Goal: Task Accomplishment & Management: Complete application form

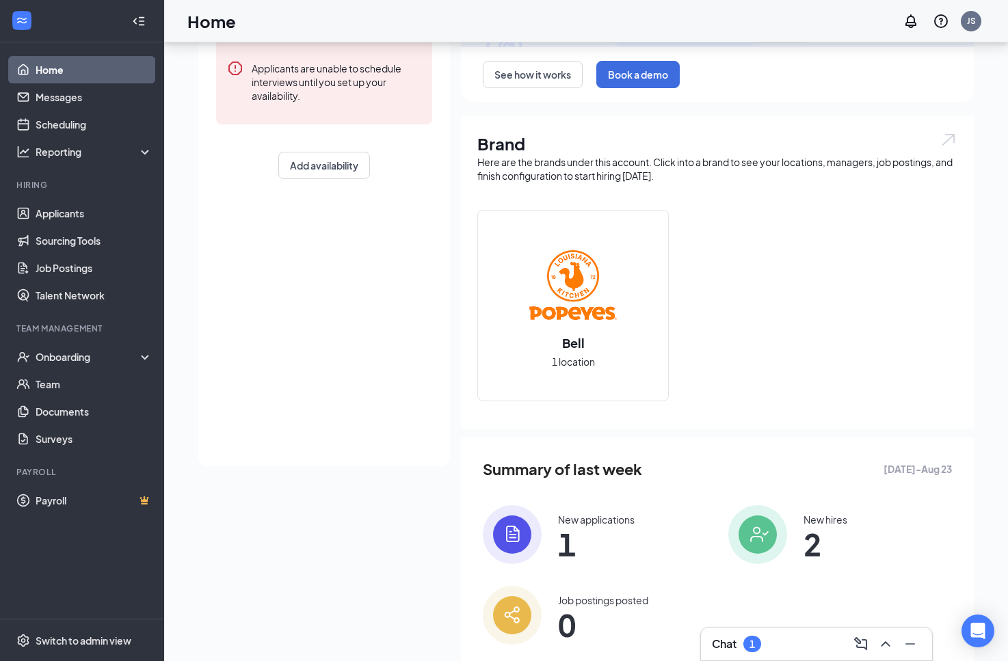
scroll to position [237, 0]
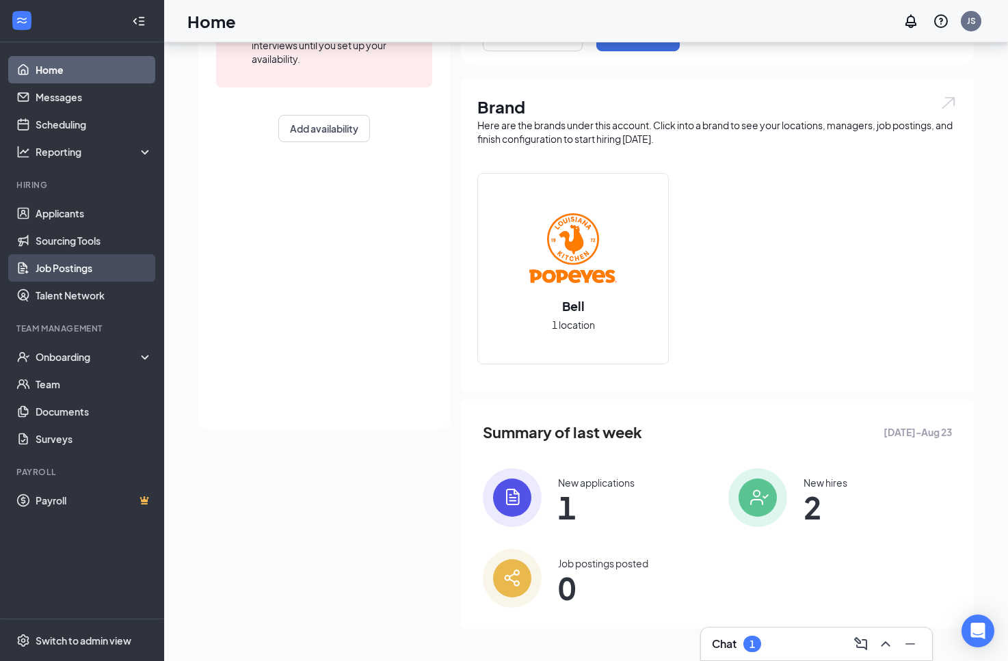
click at [90, 267] on link "Job Postings" at bounding box center [94, 267] width 117 height 27
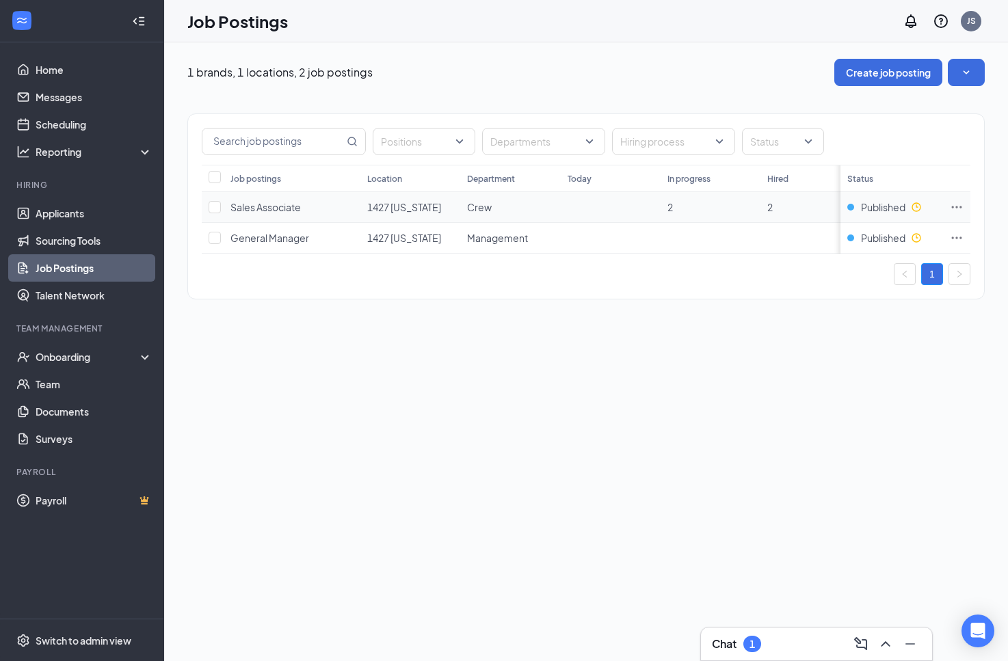
click at [960, 202] on icon "Ellipses" at bounding box center [956, 207] width 14 height 14
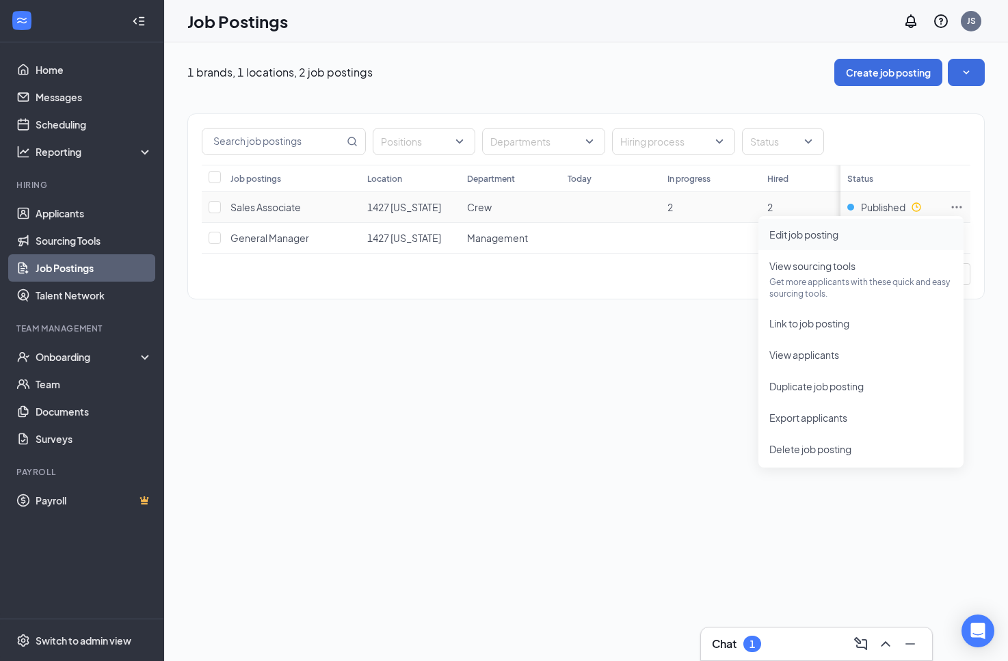
click at [835, 239] on span "Edit job posting" at bounding box center [803, 234] width 69 height 12
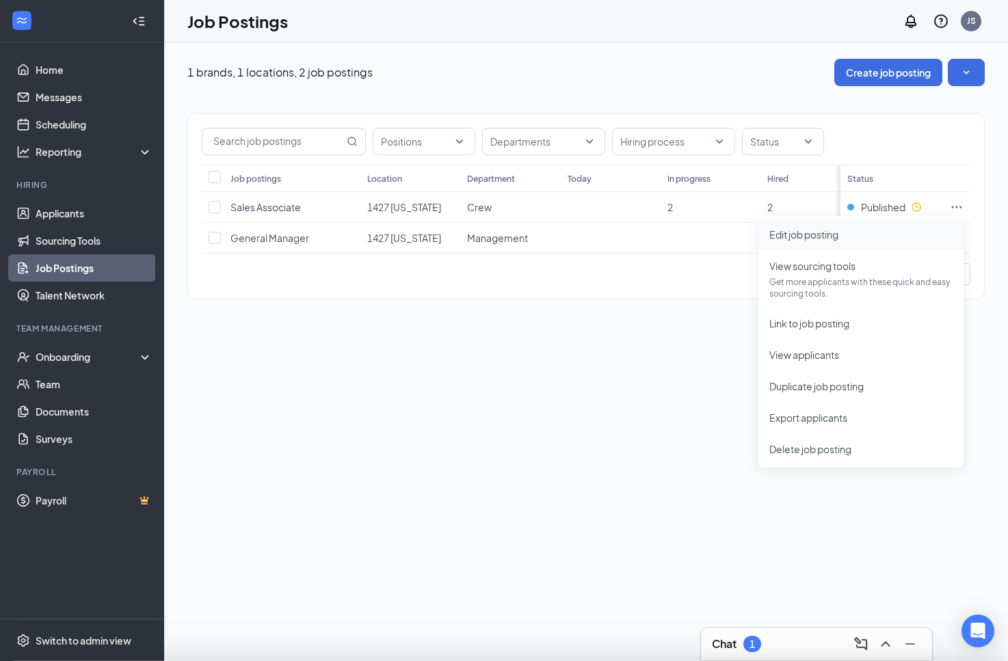
type input "Sales Associate"
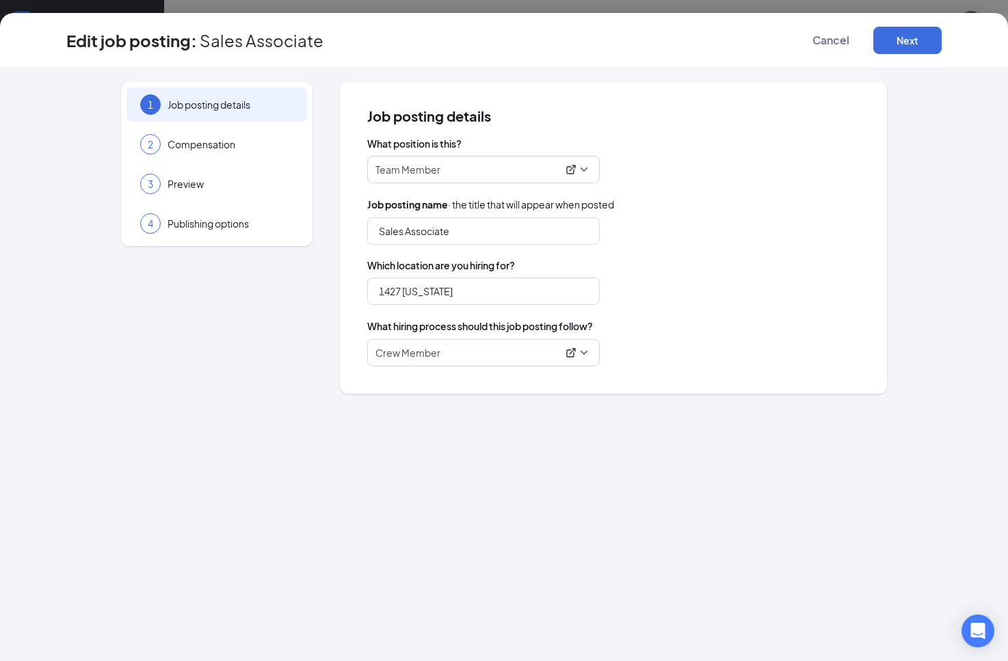
click at [431, 173] on p "Team Member" at bounding box center [466, 170] width 182 height 14
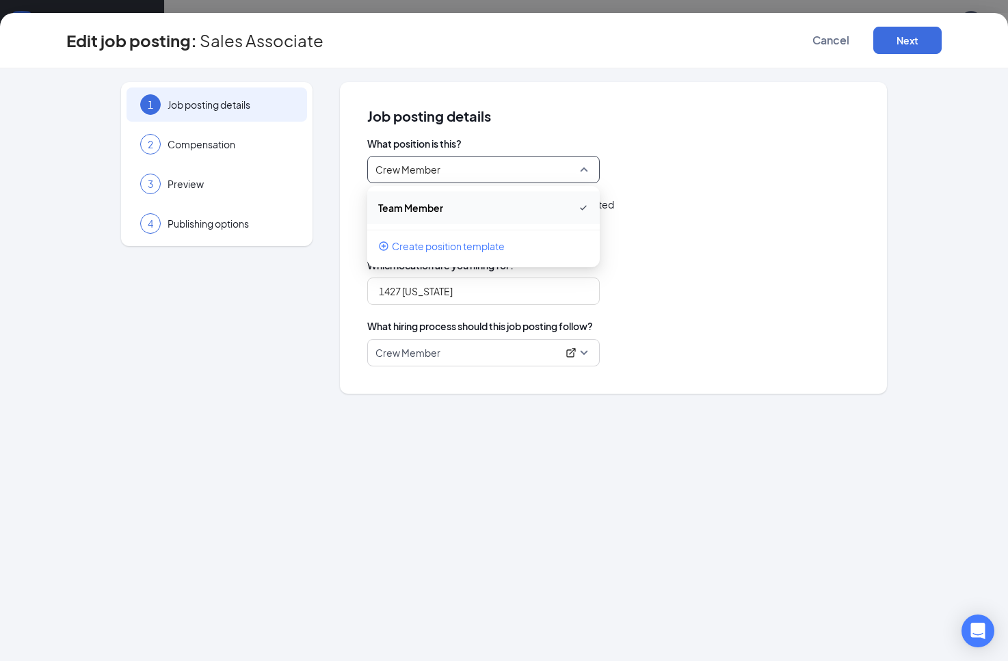
type input "Crew Member"
click at [760, 253] on div "What position is this? Team Member 245620 Team Member Create position template …" at bounding box center [613, 252] width 492 height 230
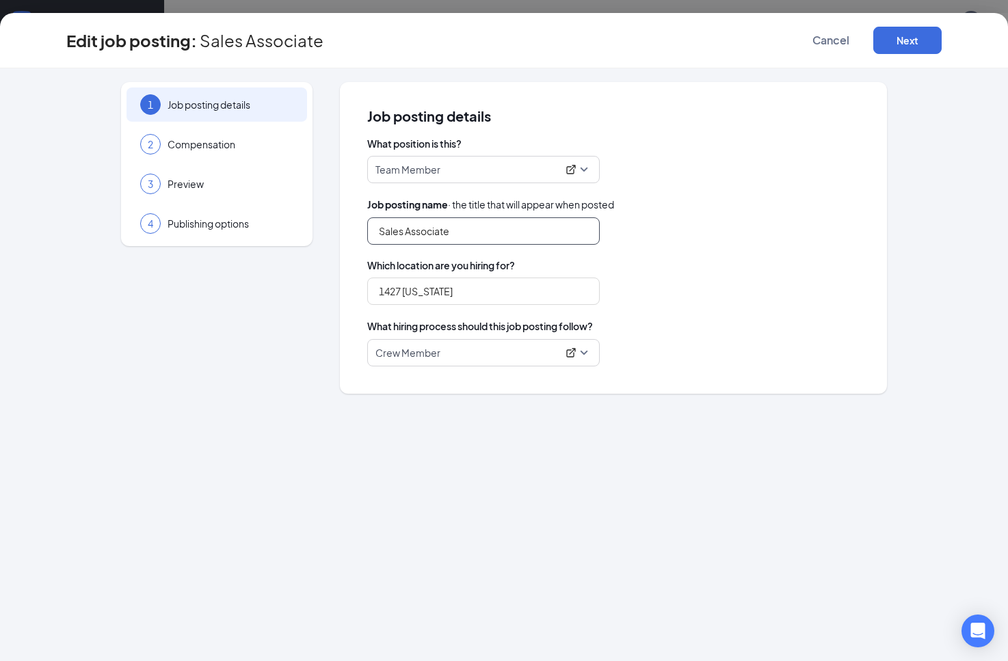
drag, startPoint x: 473, startPoint y: 232, endPoint x: 323, endPoint y: 219, distance: 150.9
click at [323, 219] on div "1 Job posting details 2 Compensation 3 Preview 4 Publishing options Job posting…" at bounding box center [503, 238] width 875 height 312
type input "Crew Member"
click at [928, 48] on button "Next" at bounding box center [907, 40] width 68 height 27
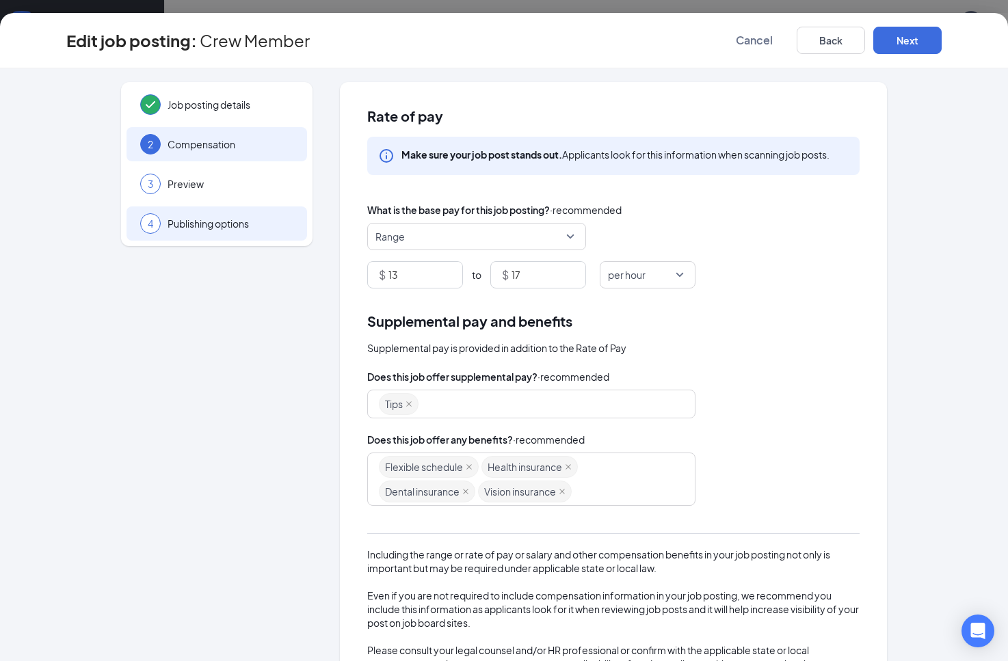
click at [259, 234] on div "4 Publishing options" at bounding box center [216, 223] width 180 height 34
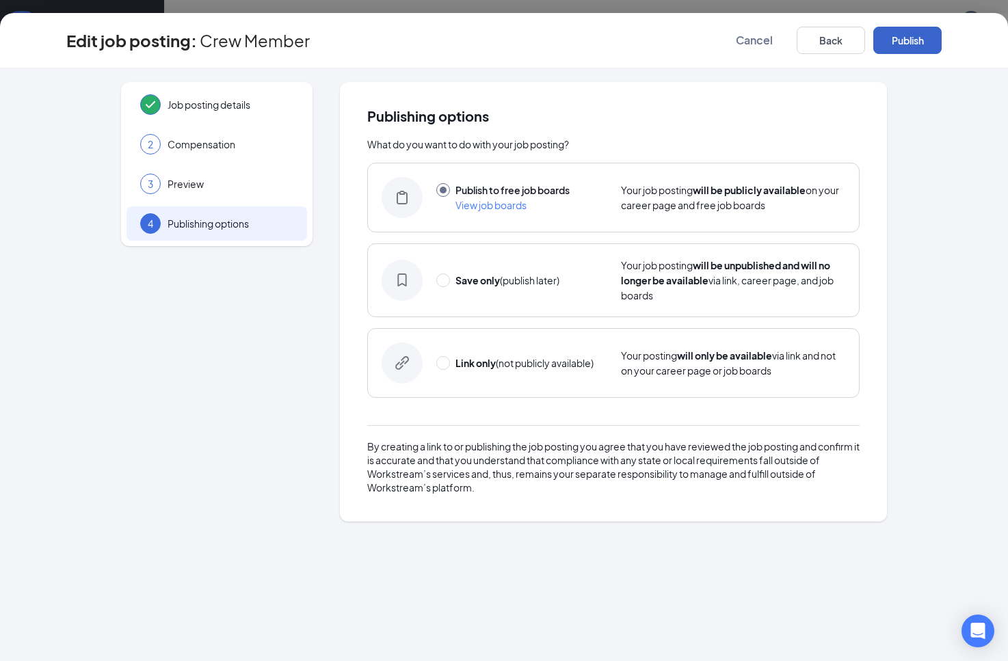
click at [910, 39] on button "Publish" at bounding box center [907, 40] width 68 height 27
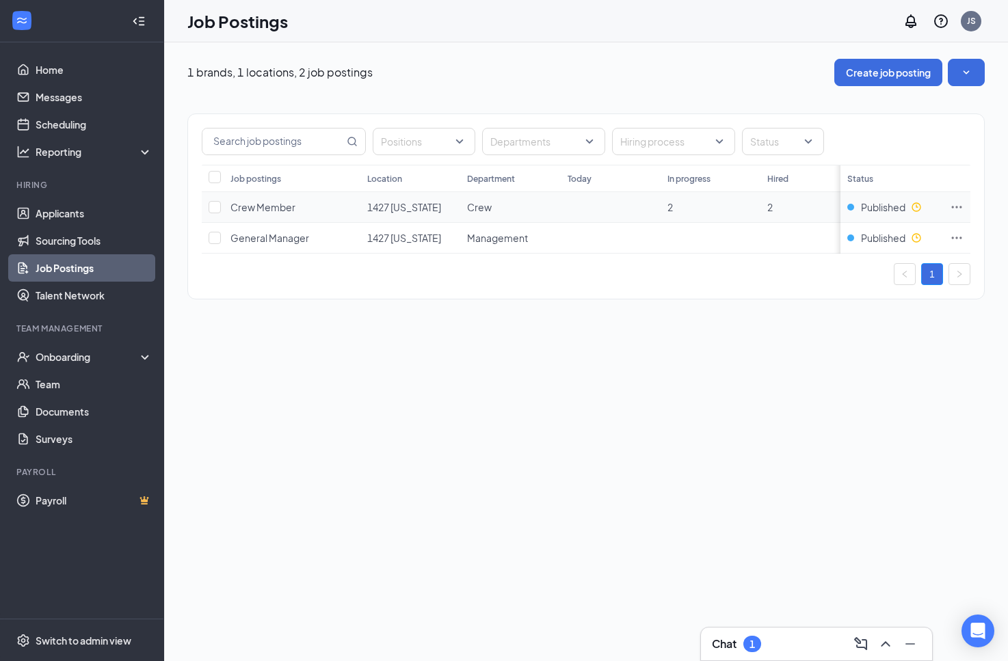
drag, startPoint x: 300, startPoint y: 332, endPoint x: 597, endPoint y: 202, distance: 324.5
click at [343, 317] on div "1 brands, 1 locations, 2 job postings Create job posting Positions Departments …" at bounding box center [586, 351] width 844 height 619
click at [98, 630] on span "Switch to admin view" at bounding box center [94, 640] width 117 height 42
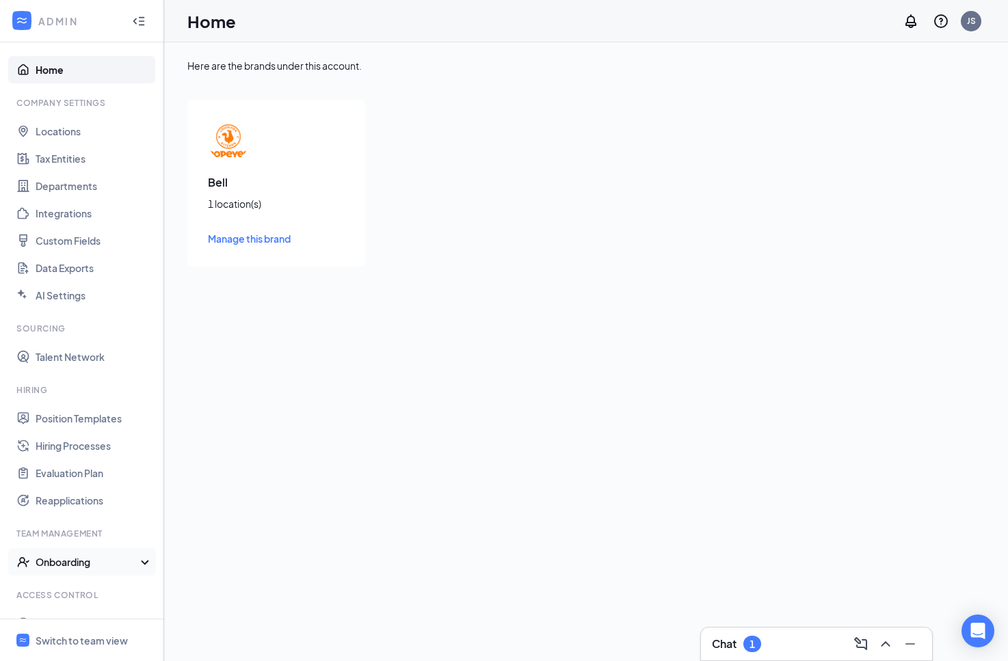
click at [100, 565] on div "Onboarding" at bounding box center [88, 562] width 105 height 14
drag, startPoint x: 305, startPoint y: 314, endPoint x: 264, endPoint y: 331, distance: 44.4
click at [304, 313] on div "Here are the brands under this account. Bell 1 location(s) Manage this brand" at bounding box center [586, 351] width 844 height 619
click at [97, 589] on link "Onboarding Processes" at bounding box center [94, 589] width 117 height 27
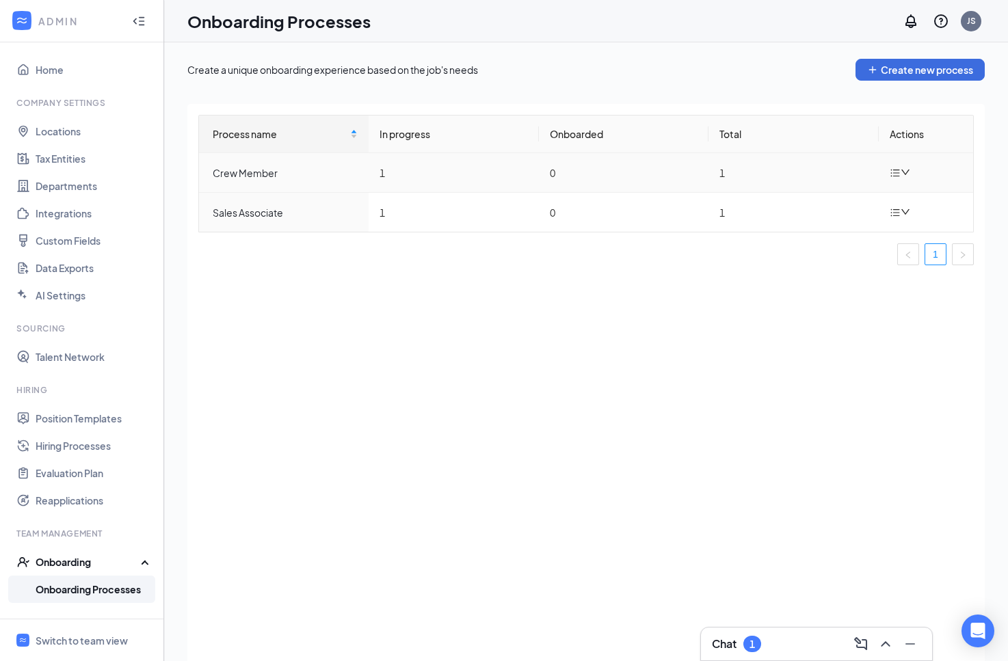
click at [913, 169] on td at bounding box center [925, 173] width 94 height 40
click at [906, 172] on icon "down" at bounding box center [905, 172] width 8 height 5
click at [846, 206] on div "Edit process" at bounding box center [831, 204] width 148 height 16
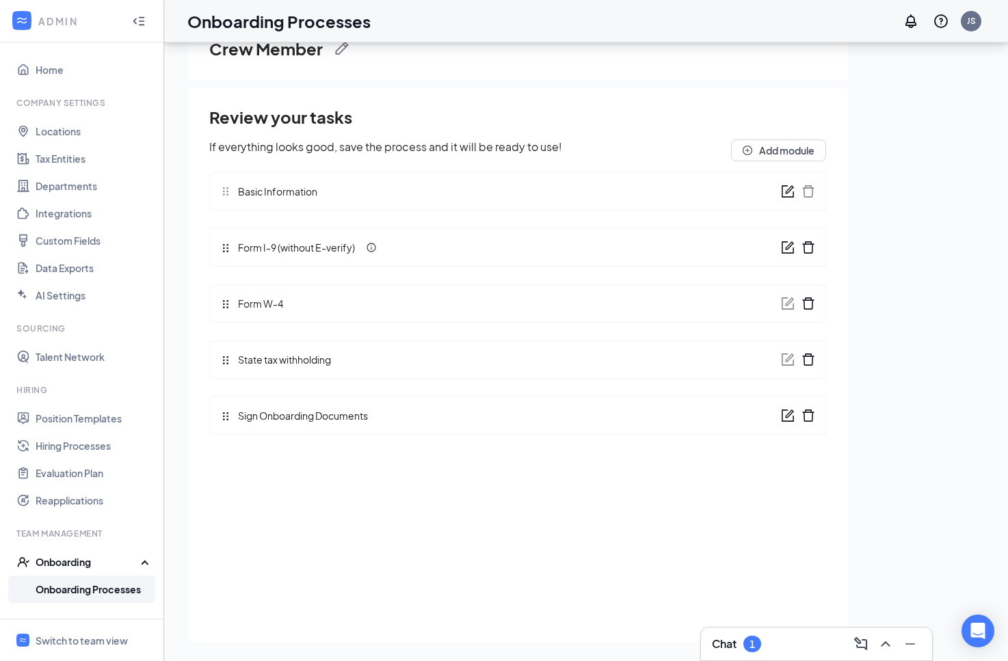
scroll to position [62, 0]
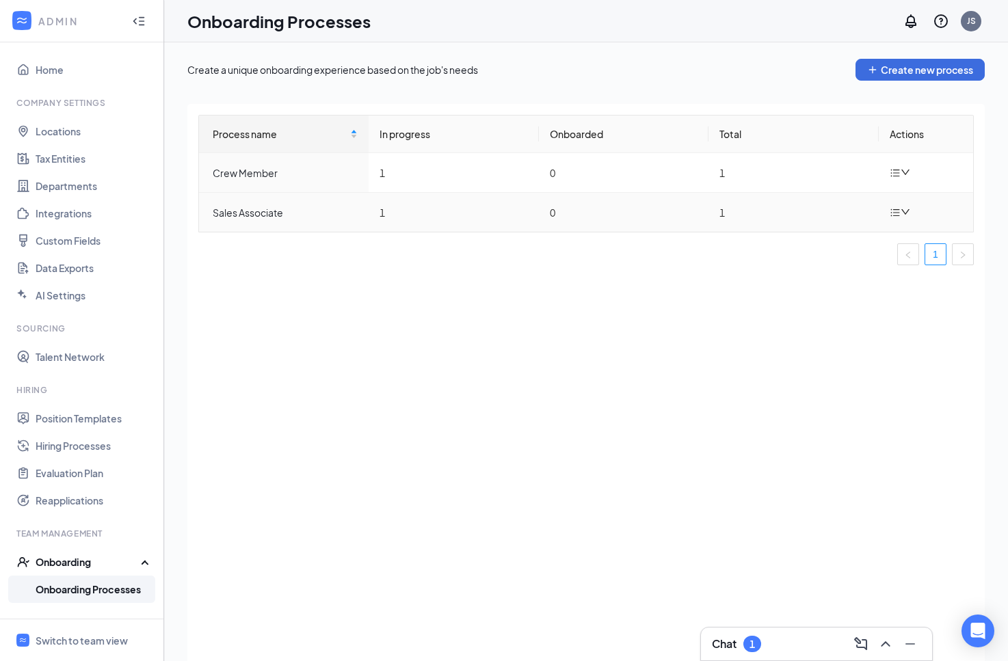
click at [898, 213] on icon "bars" at bounding box center [895, 213] width 9 height 8
click at [815, 242] on div "Edit process" at bounding box center [831, 244] width 148 height 16
drag, startPoint x: 450, startPoint y: 328, endPoint x: 440, endPoint y: 325, distance: 10.6
click at [450, 328] on div "Process name In progress Onboarded Total Actions Crew Member 1 0 1 Sales Associ…" at bounding box center [585, 399] width 797 height 591
click at [101, 651] on span "Switch to team view" at bounding box center [94, 640] width 117 height 42
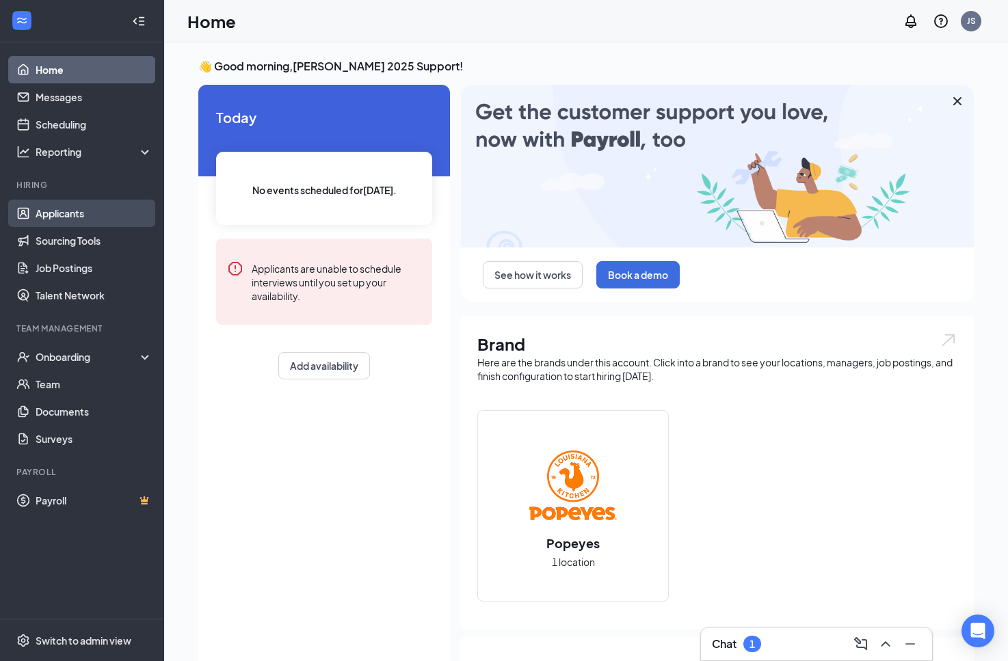
click at [80, 219] on link "Applicants" at bounding box center [94, 213] width 117 height 27
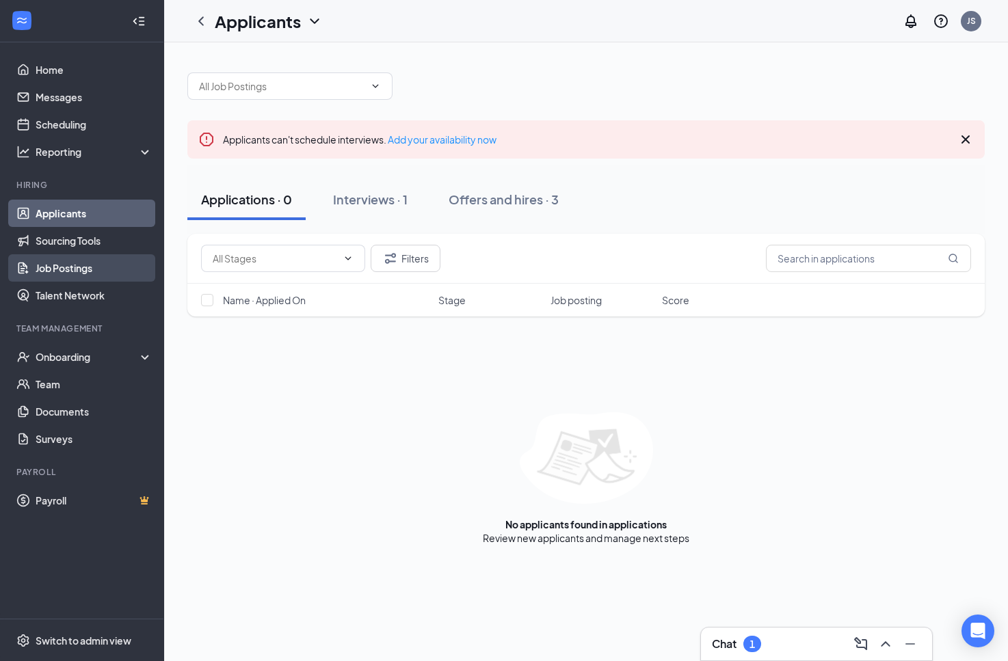
click at [100, 270] on link "Job Postings" at bounding box center [94, 267] width 117 height 27
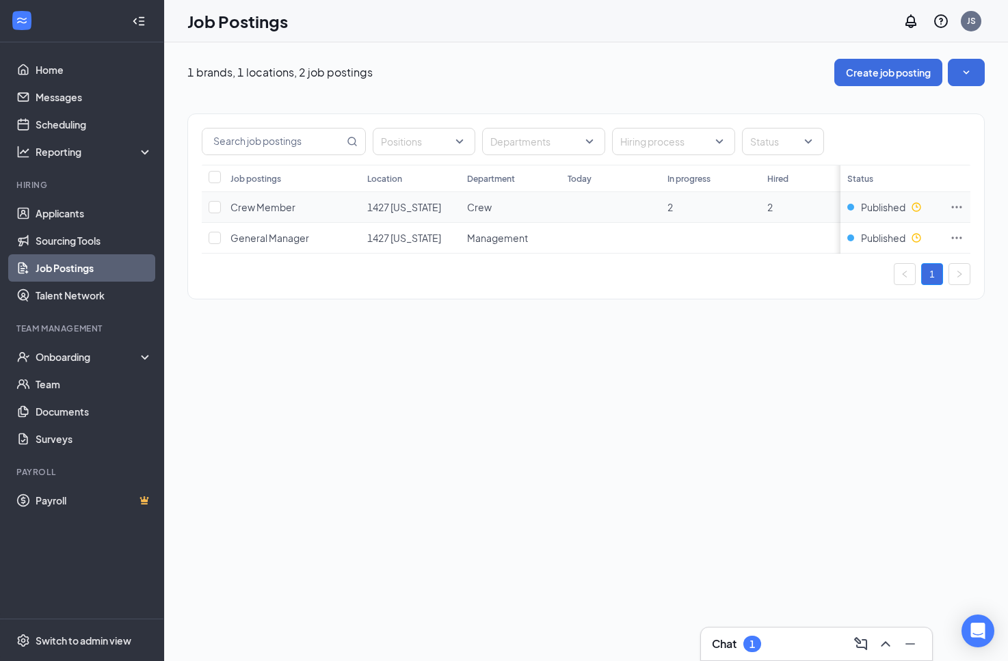
click at [967, 204] on td at bounding box center [956, 207] width 27 height 31
click at [962, 206] on icon "Ellipses" at bounding box center [956, 207] width 14 height 14
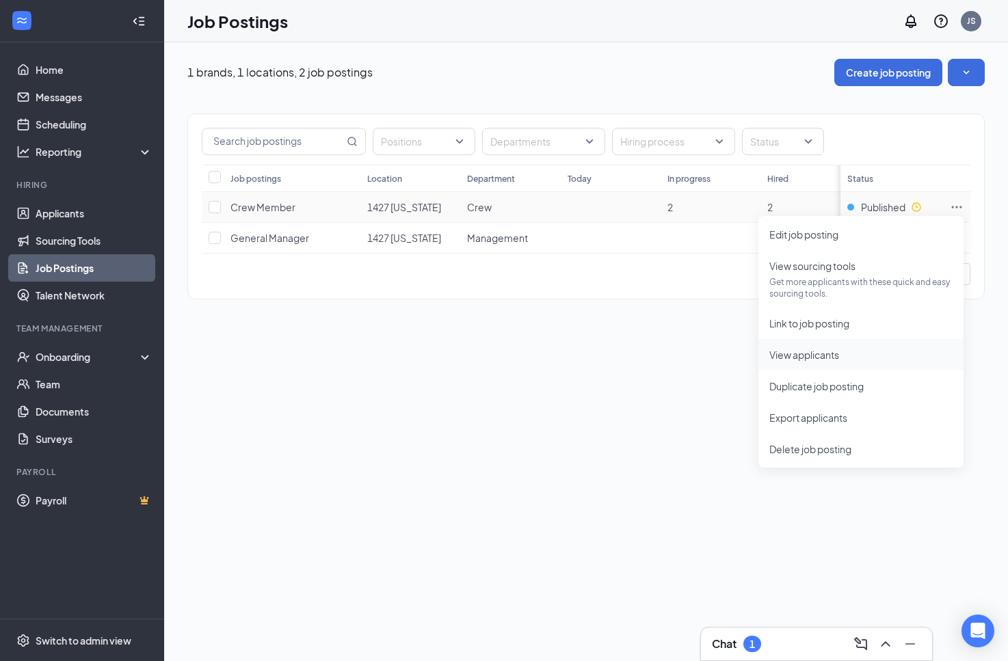
click at [844, 358] on span "View applicants" at bounding box center [860, 354] width 183 height 15
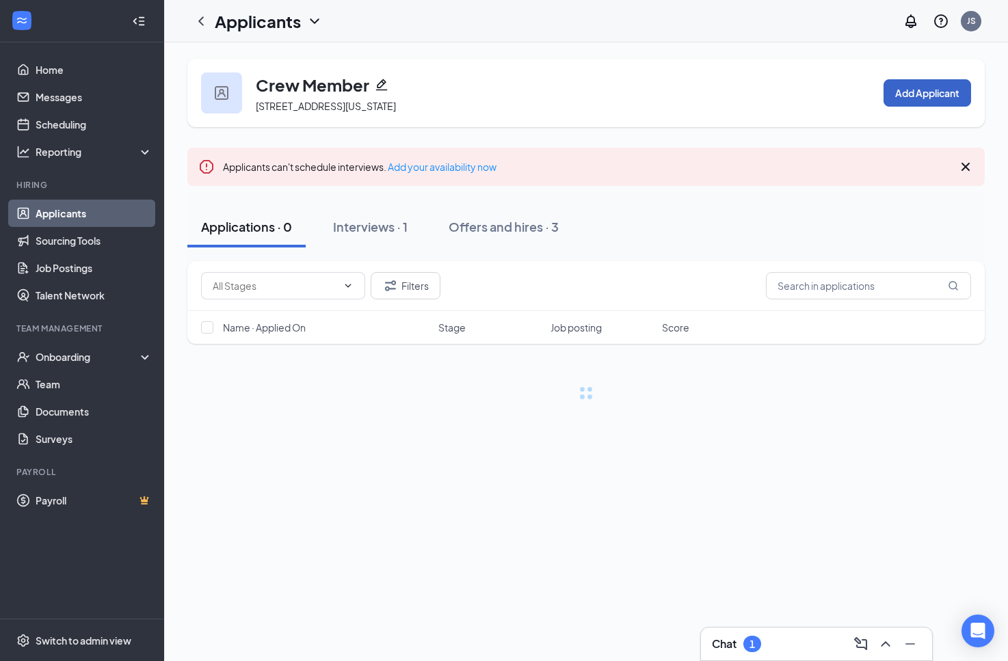
click at [904, 94] on button "Add Applicant" at bounding box center [926, 92] width 87 height 27
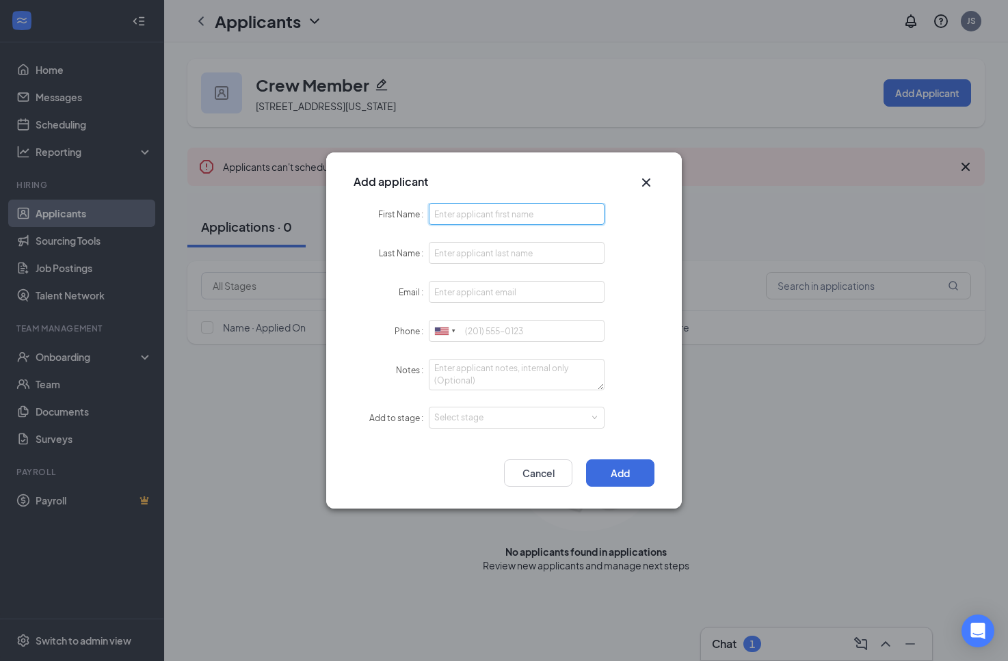
click at [465, 224] on input "First Name" at bounding box center [517, 214] width 176 height 22
type input "Mafdy"
type input "Said"
paste input "mafdy.s@rahimigrp.com"
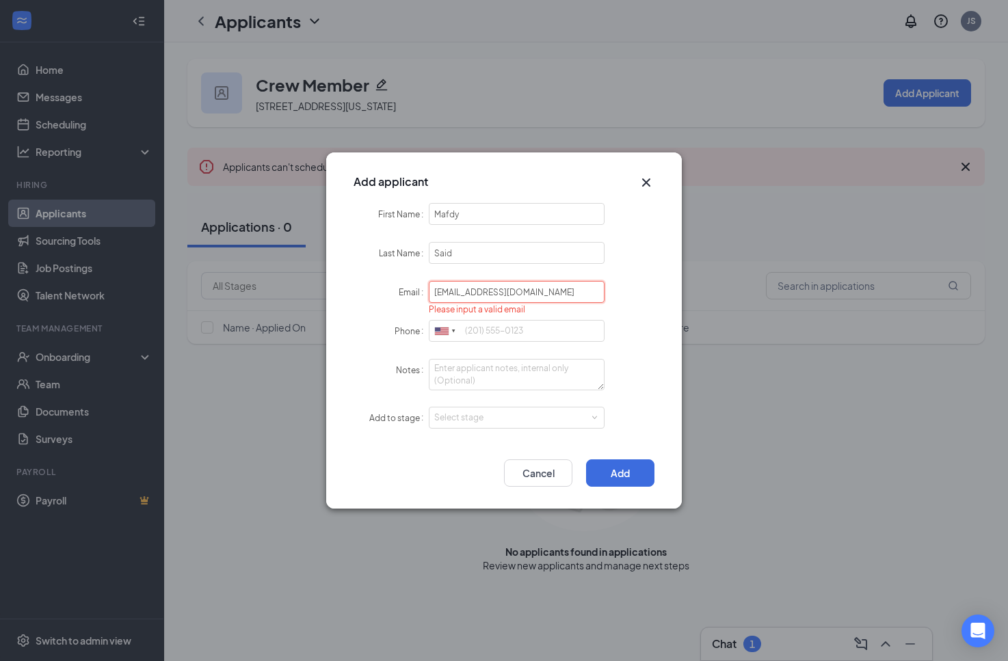
type input "mafdy.s@rahimigrp.com"
click at [389, 354] on form "First Name Mafdy Last Name Said Email mafdy.s@rahimigrp.com Please input a vali…" at bounding box center [503, 324] width 301 height 243
click at [495, 332] on input "Phone" at bounding box center [517, 331] width 176 height 22
click at [475, 333] on input "Phone" at bounding box center [517, 331] width 176 height 22
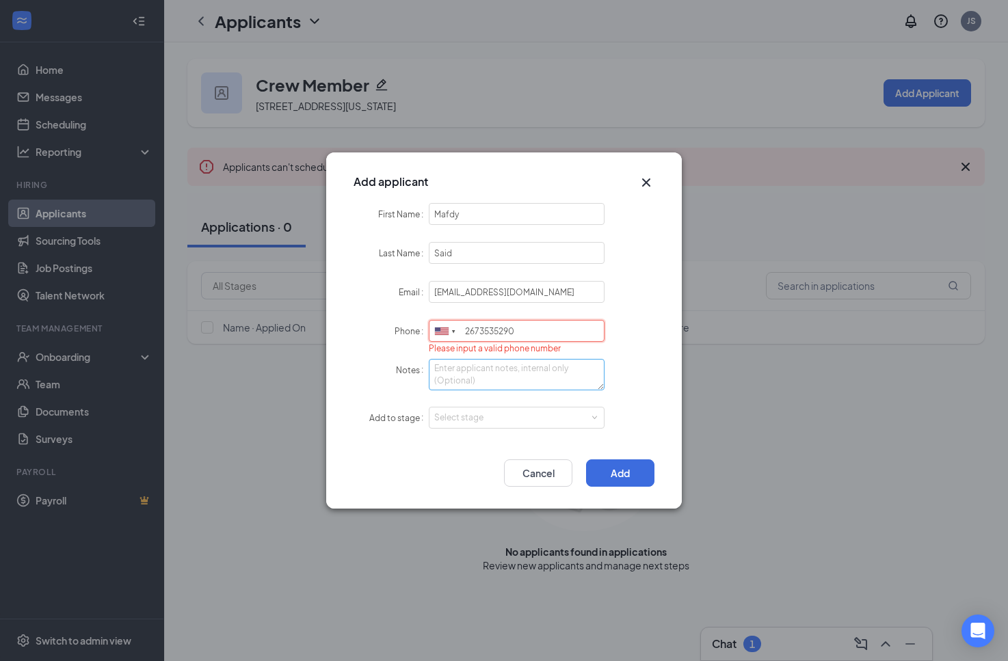
type input "2673535290"
click at [474, 387] on textarea "Notes" at bounding box center [517, 374] width 176 height 31
click at [494, 411] on div "Select stage" at bounding box center [513, 418] width 159 height 14
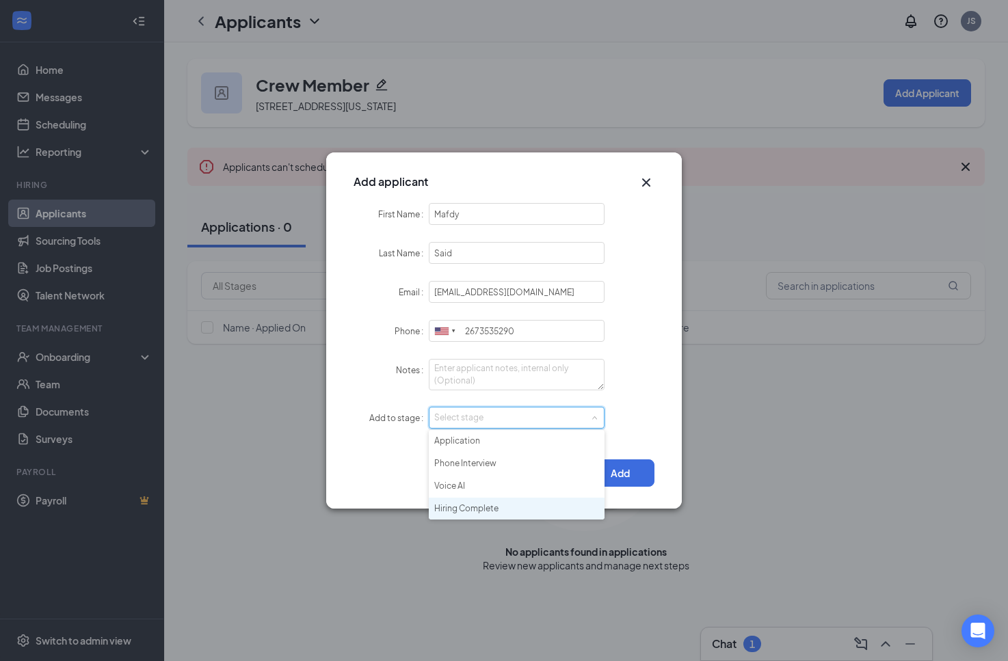
click at [499, 507] on li "Hiring Complete" at bounding box center [517, 509] width 176 height 23
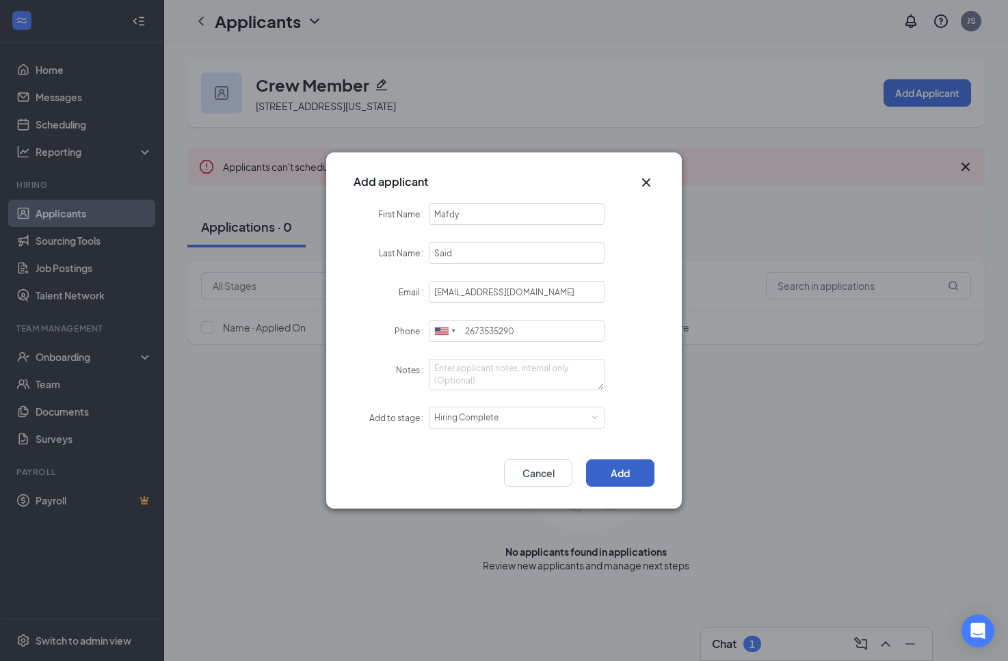
click at [626, 476] on button "Add" at bounding box center [620, 472] width 68 height 27
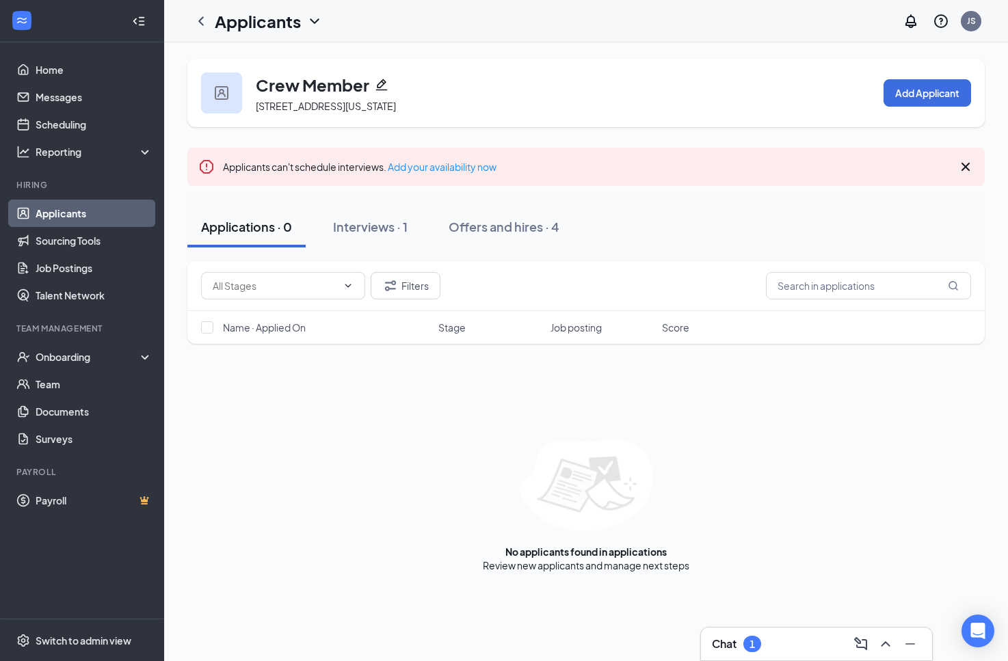
click at [73, 213] on link "Applicants" at bounding box center [94, 213] width 117 height 27
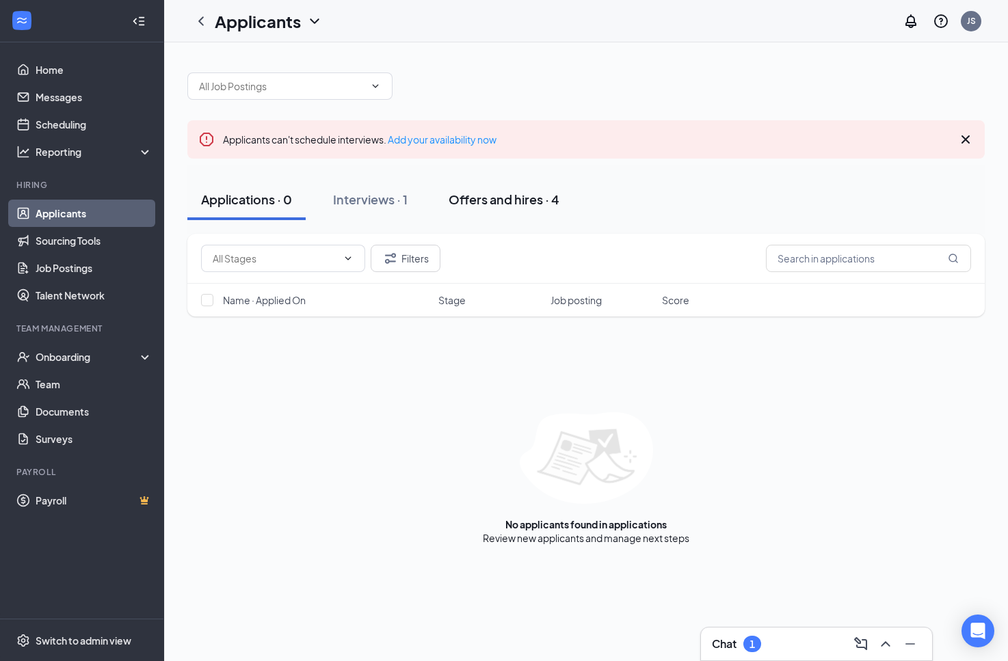
click at [462, 204] on div "Offers and hires · 4" at bounding box center [503, 199] width 111 height 17
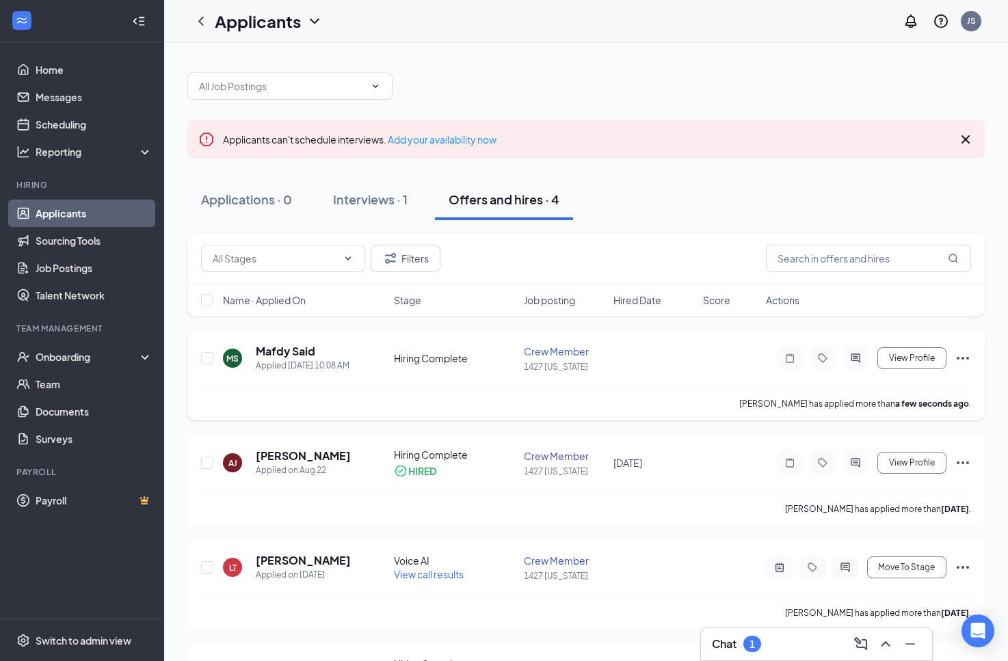
click at [959, 357] on icon "Ellipses" at bounding box center [962, 358] width 16 height 16
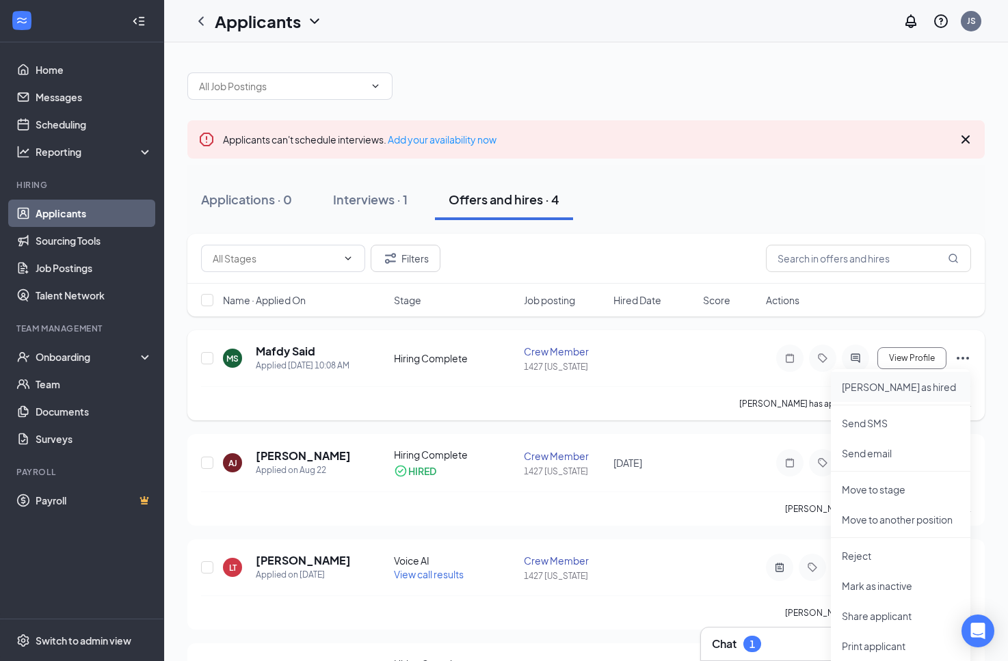
click at [888, 392] on p "Mark as hired" at bounding box center [900, 387] width 118 height 14
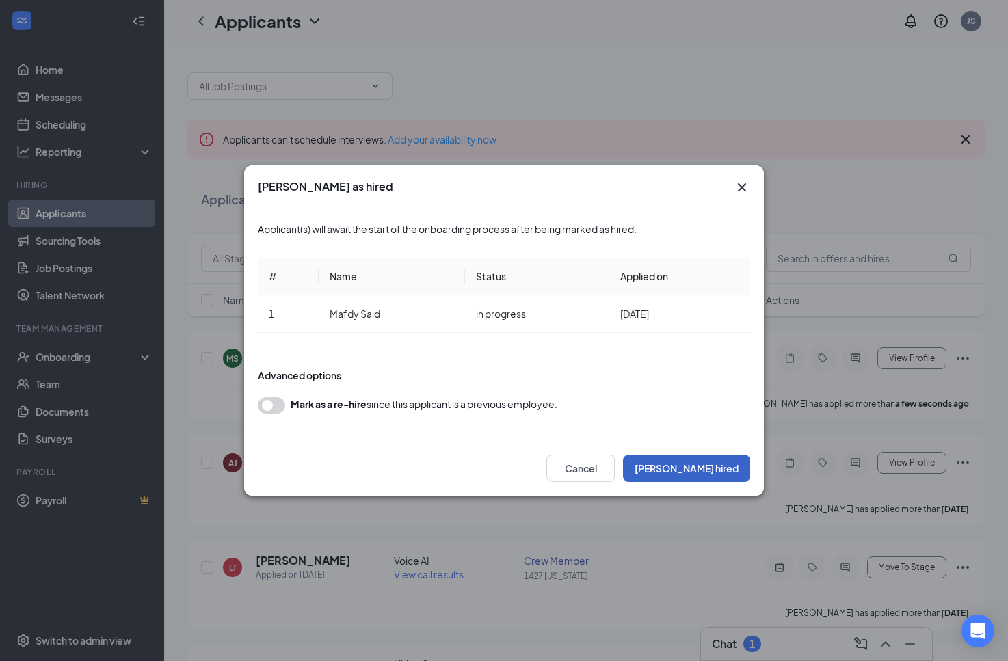
click at [718, 468] on button "Mark hired" at bounding box center [686, 468] width 127 height 27
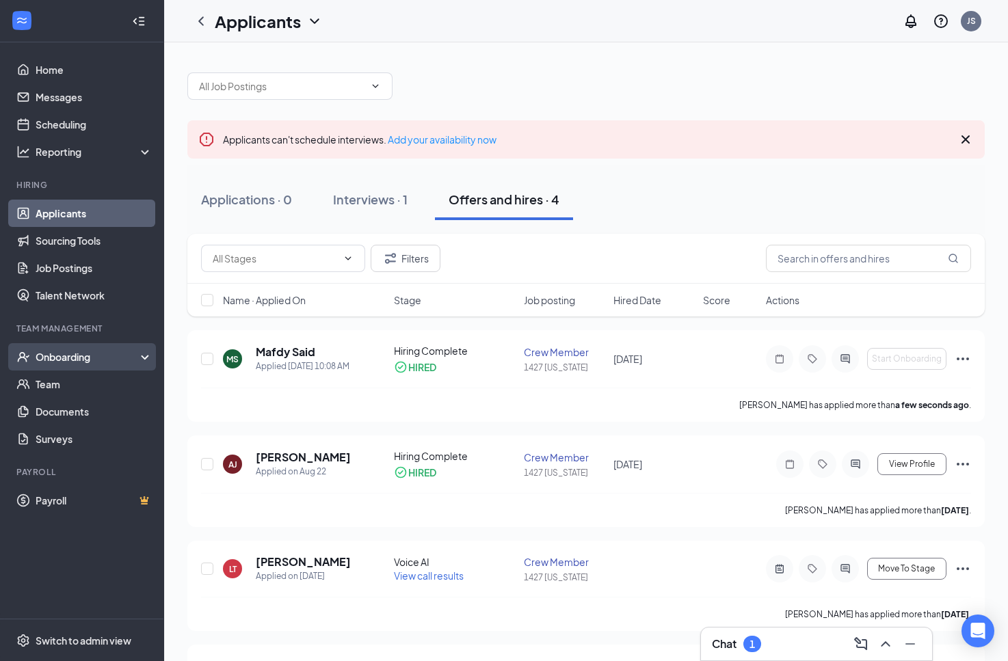
click at [86, 361] on div "Onboarding" at bounding box center [88, 357] width 105 height 14
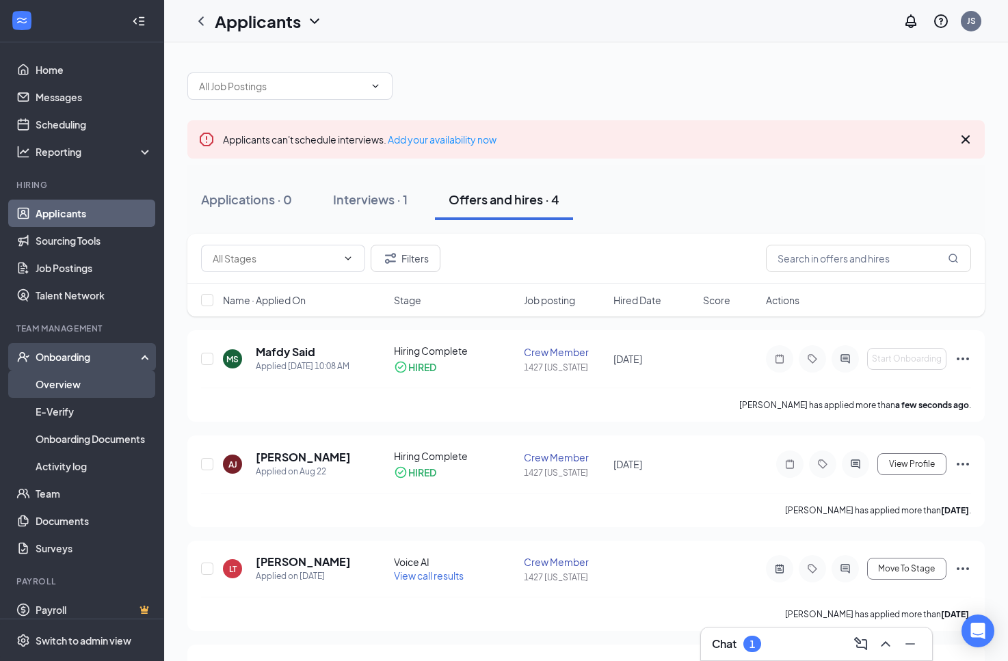
click at [88, 385] on link "Overview" at bounding box center [94, 384] width 117 height 27
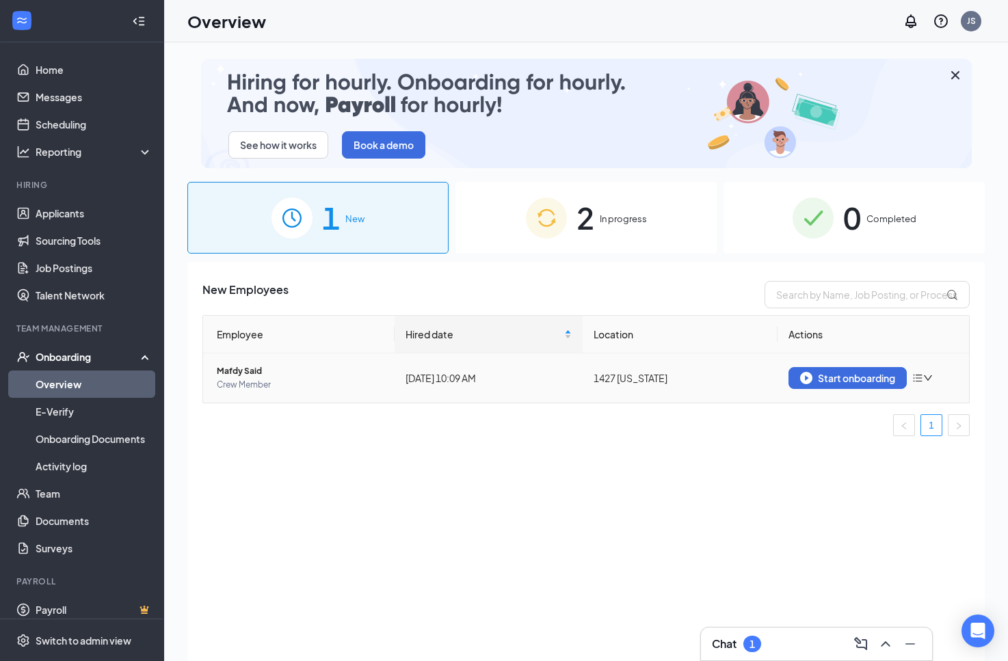
scroll to position [62, 0]
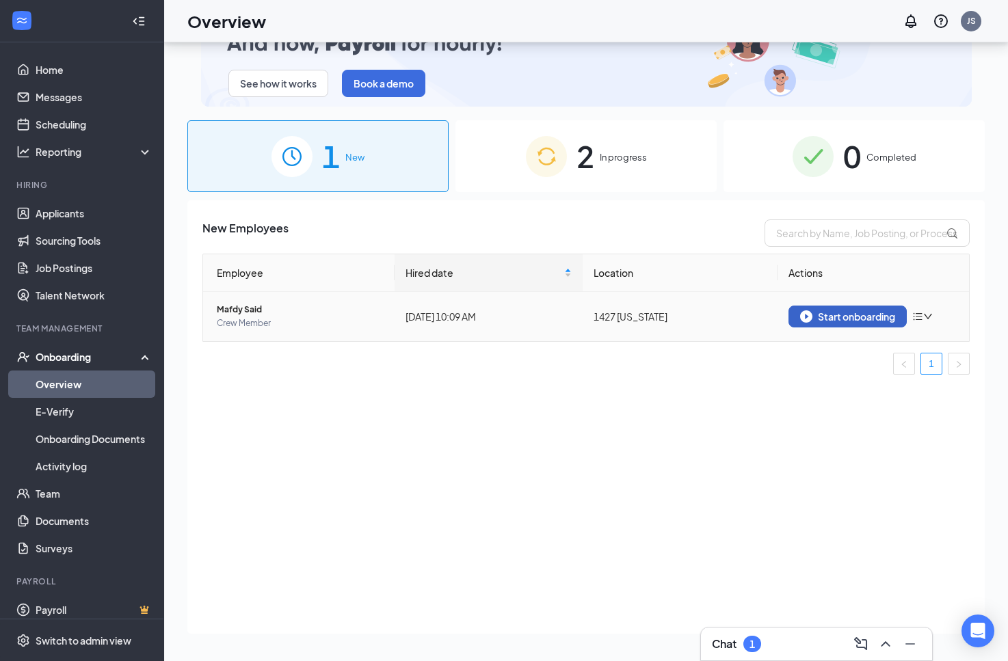
click at [805, 318] on img "button" at bounding box center [806, 316] width 12 height 12
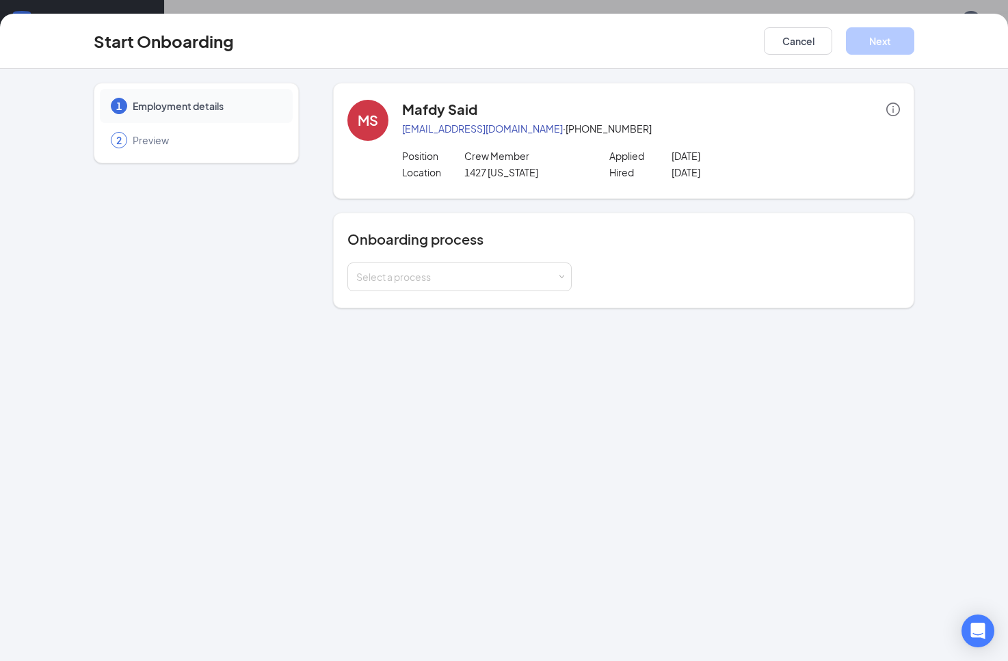
drag, startPoint x: 395, startPoint y: 97, endPoint x: 827, endPoint y: 195, distance: 442.9
click at [820, 196] on div "MS Mafdy Said mafdy.s@rahimigrp.com · (267) 353-5290 Position Crew Member Appli…" at bounding box center [623, 141] width 581 height 116
drag, startPoint x: 938, startPoint y: 189, endPoint x: 852, endPoint y: 195, distance: 85.6
click at [938, 189] on div "1 Employment details 2 Preview MS Mafdy Said mafdy.s@rahimigrp.com · (267) 353-…" at bounding box center [503, 196] width 875 height 226
click at [434, 278] on div "Select a process" at bounding box center [456, 277] width 200 height 14
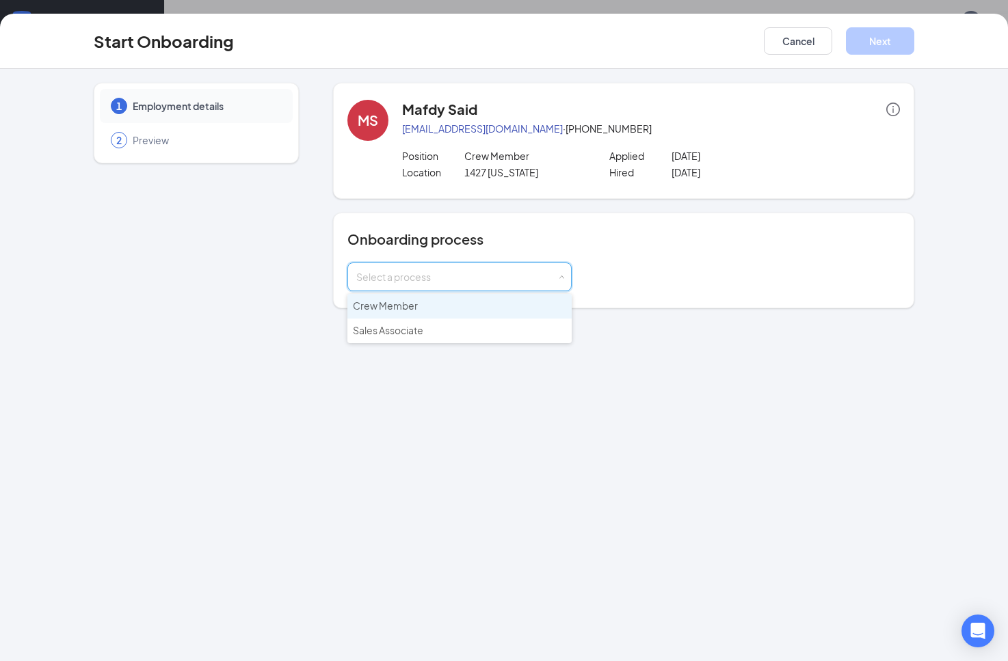
click at [426, 304] on li "Crew Member" at bounding box center [459, 306] width 224 height 25
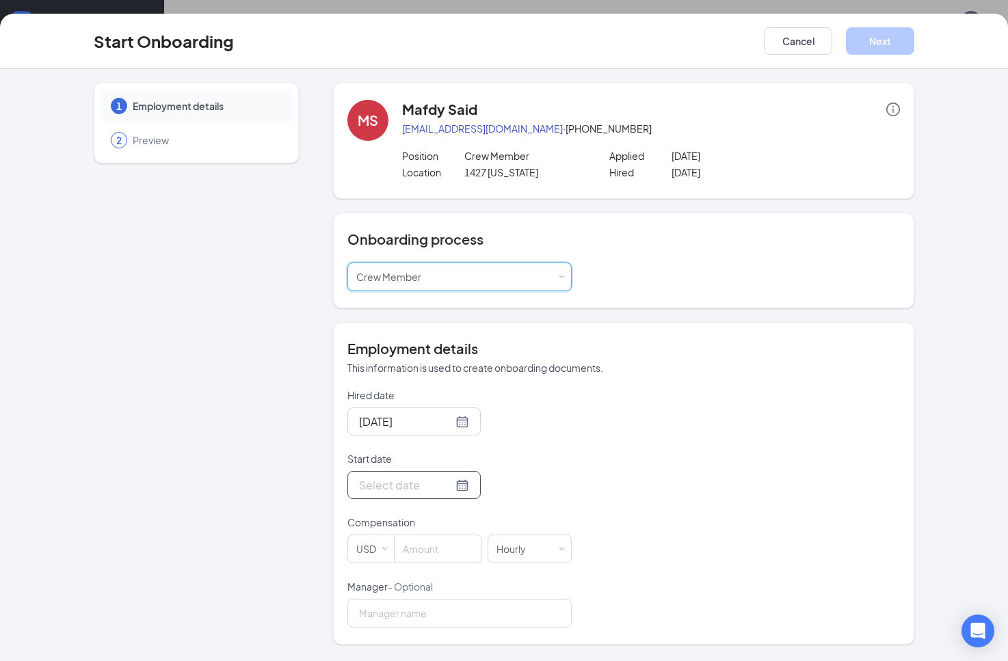
click at [416, 472] on div at bounding box center [413, 485] width 133 height 28
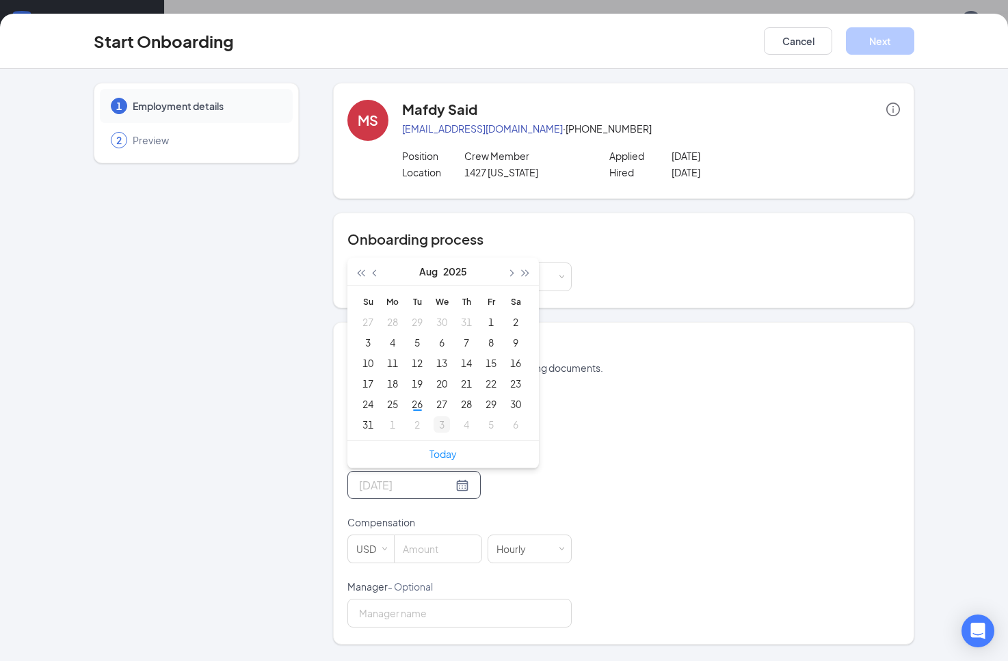
type input "Sep 3, 2025"
click at [448, 455] on link "Today" at bounding box center [442, 454] width 27 height 12
type input "Aug 26, 2025"
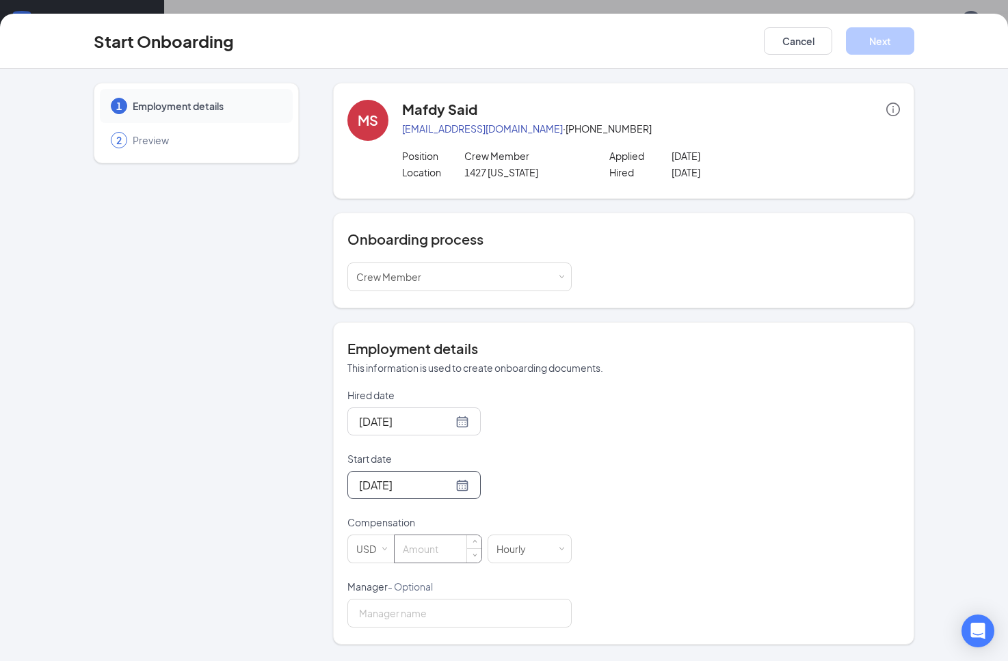
click at [449, 554] on input at bounding box center [437, 548] width 87 height 27
type input "50"
click at [893, 39] on button "Next" at bounding box center [880, 40] width 68 height 27
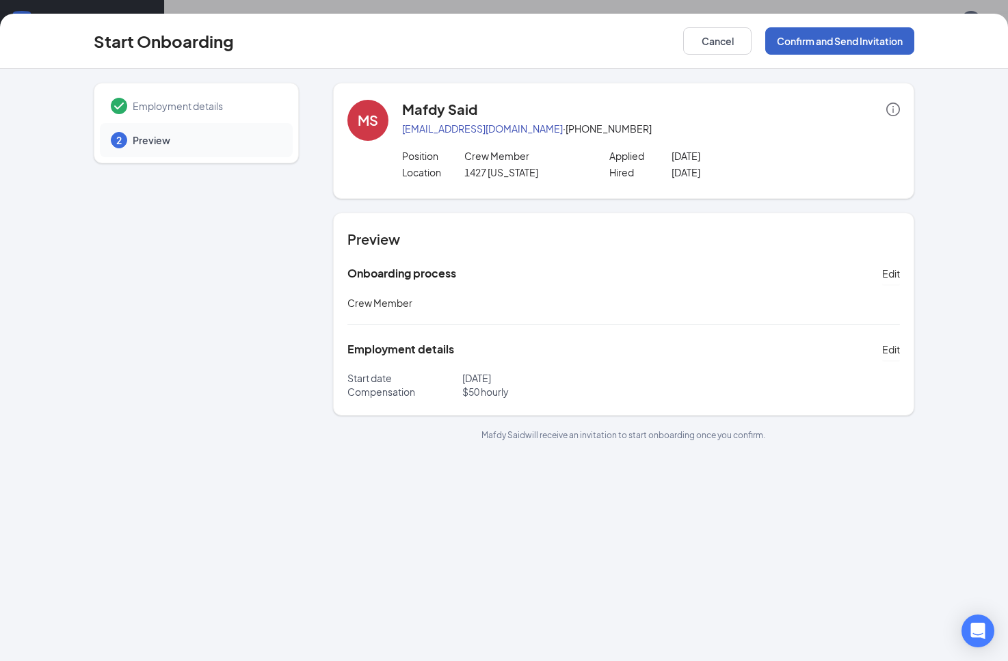
click at [830, 44] on button "Confirm and Send Invitation" at bounding box center [839, 40] width 149 height 27
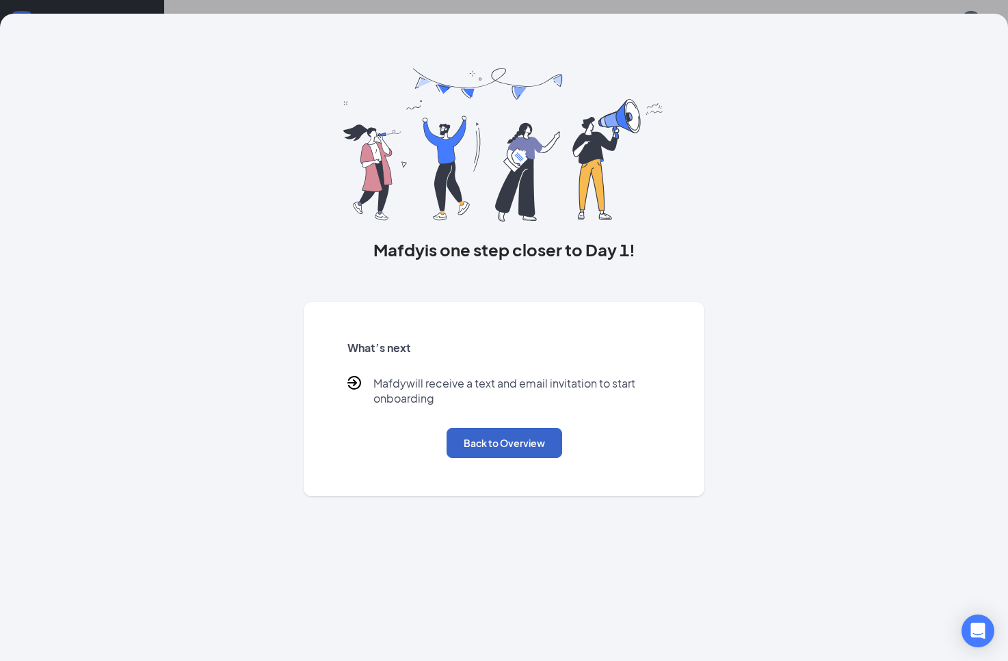
click at [459, 440] on button "Back to Overview" at bounding box center [504, 443] width 116 height 30
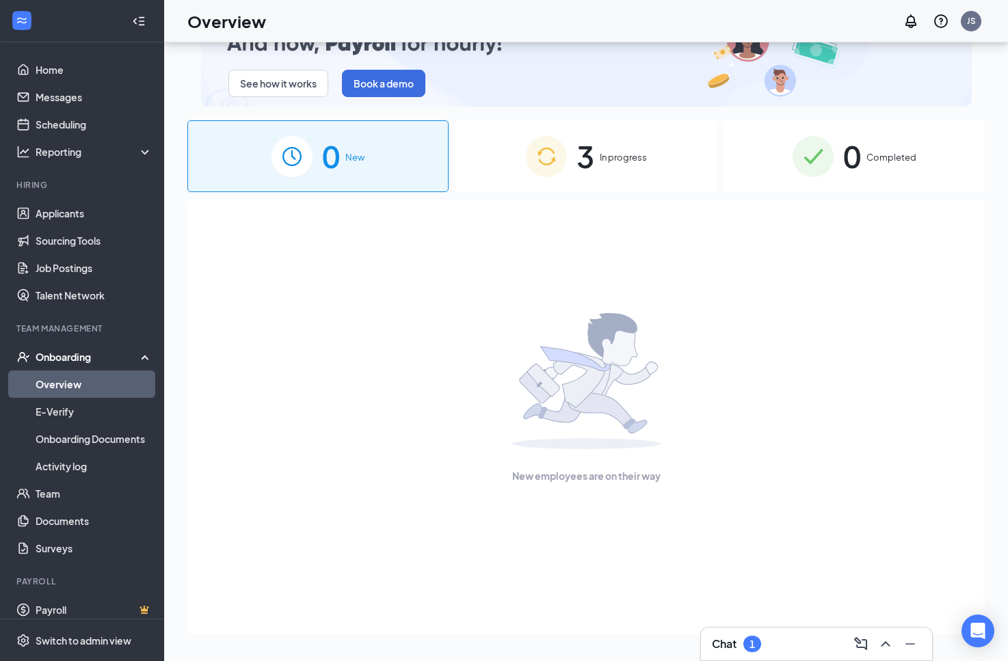
click at [582, 150] on span "3" at bounding box center [585, 156] width 18 height 47
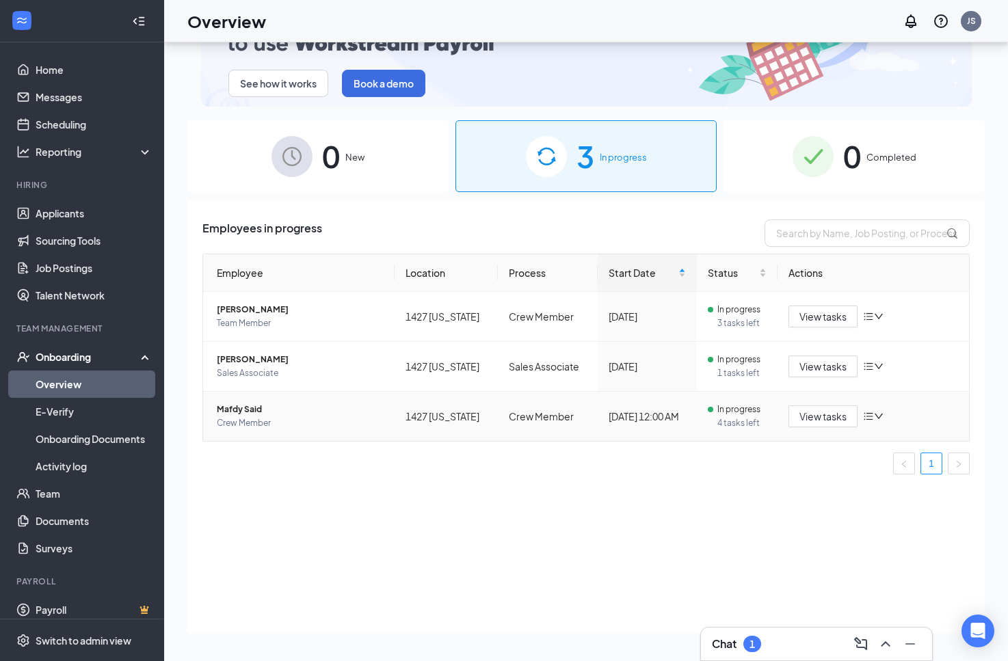
click at [325, 418] on span "Crew Member" at bounding box center [300, 423] width 167 height 14
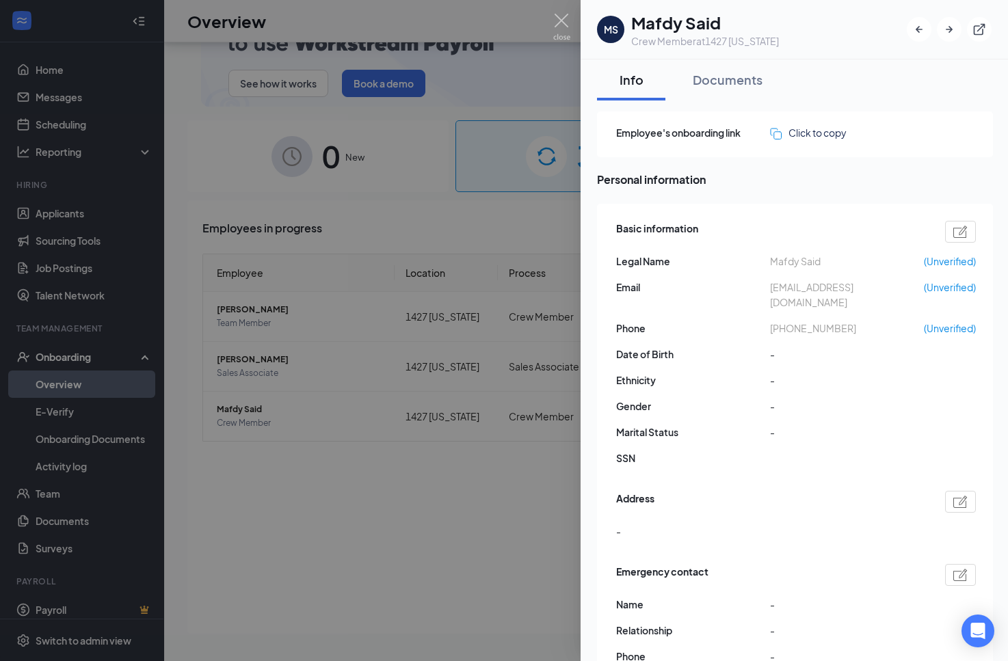
click at [496, 497] on div at bounding box center [504, 330] width 1008 height 661
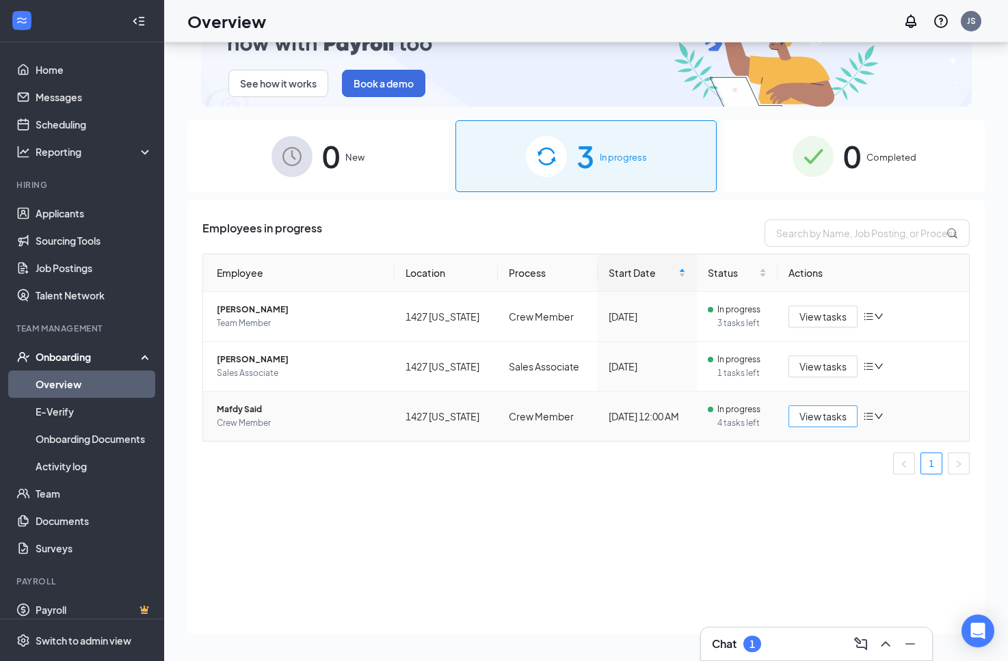
click at [807, 421] on span "View tasks" at bounding box center [822, 416] width 47 height 15
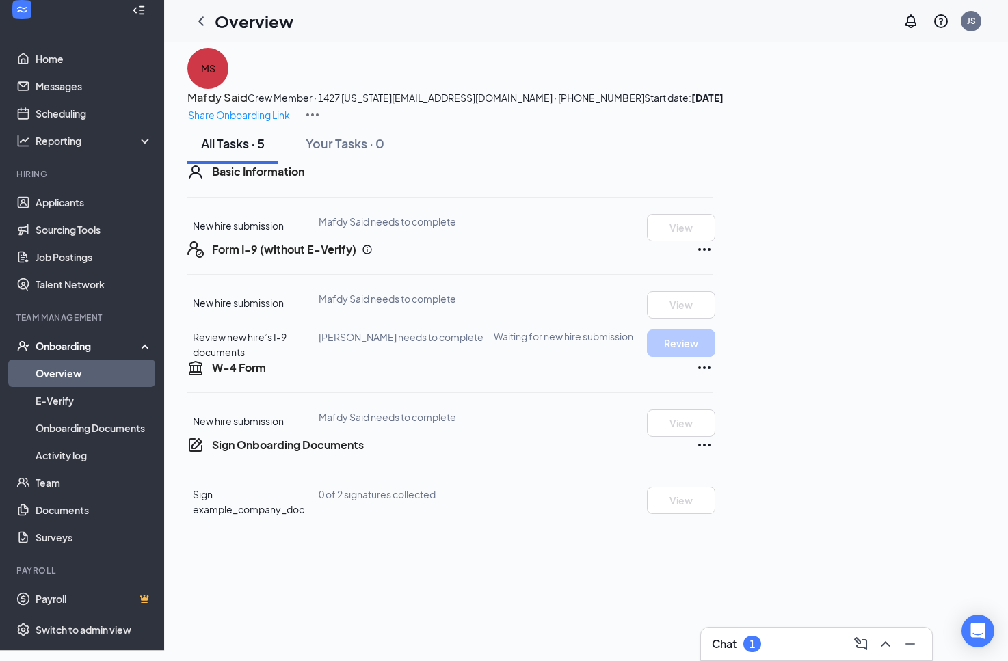
scroll to position [5, 0]
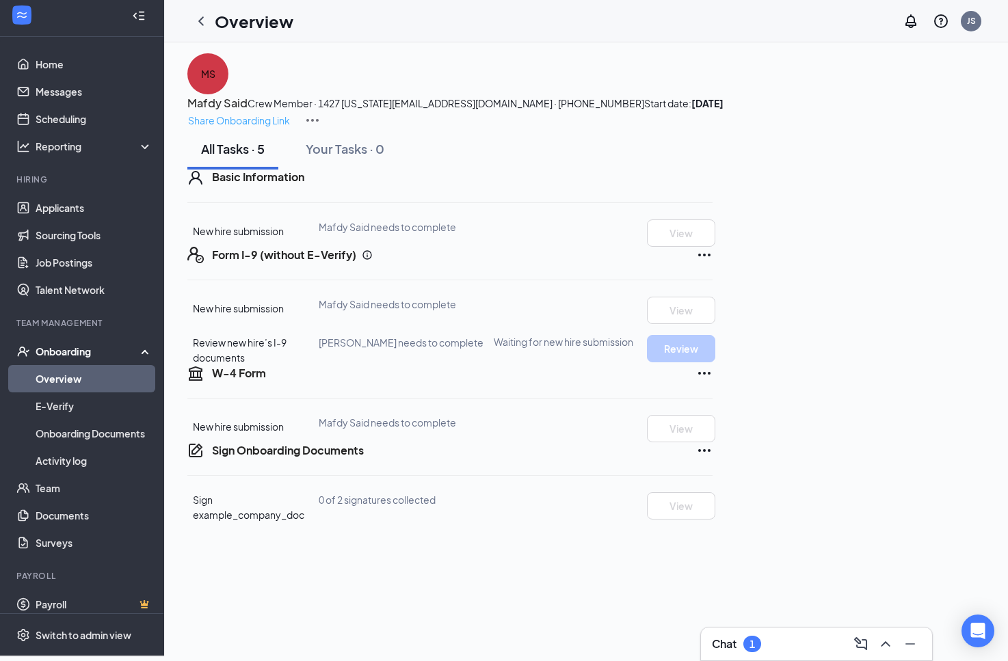
click at [290, 113] on p "Share Onboarding Link" at bounding box center [239, 120] width 102 height 15
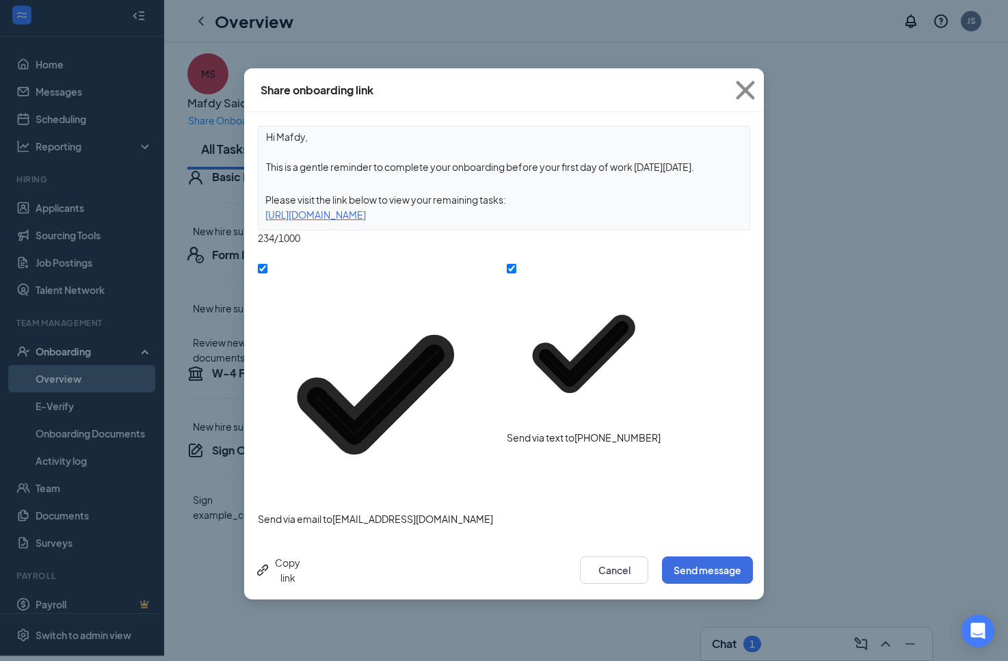
click at [300, 555] on div "Copy link" at bounding box center [277, 570] width 45 height 30
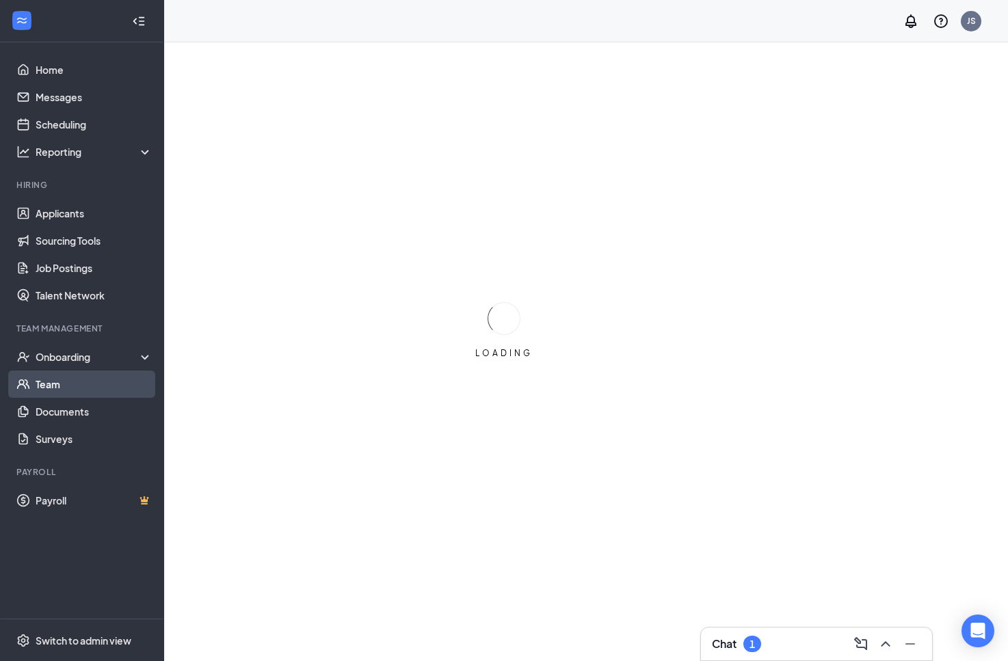
click at [55, 380] on link "Team" at bounding box center [94, 384] width 117 height 27
